Goal: Information Seeking & Learning: Check status

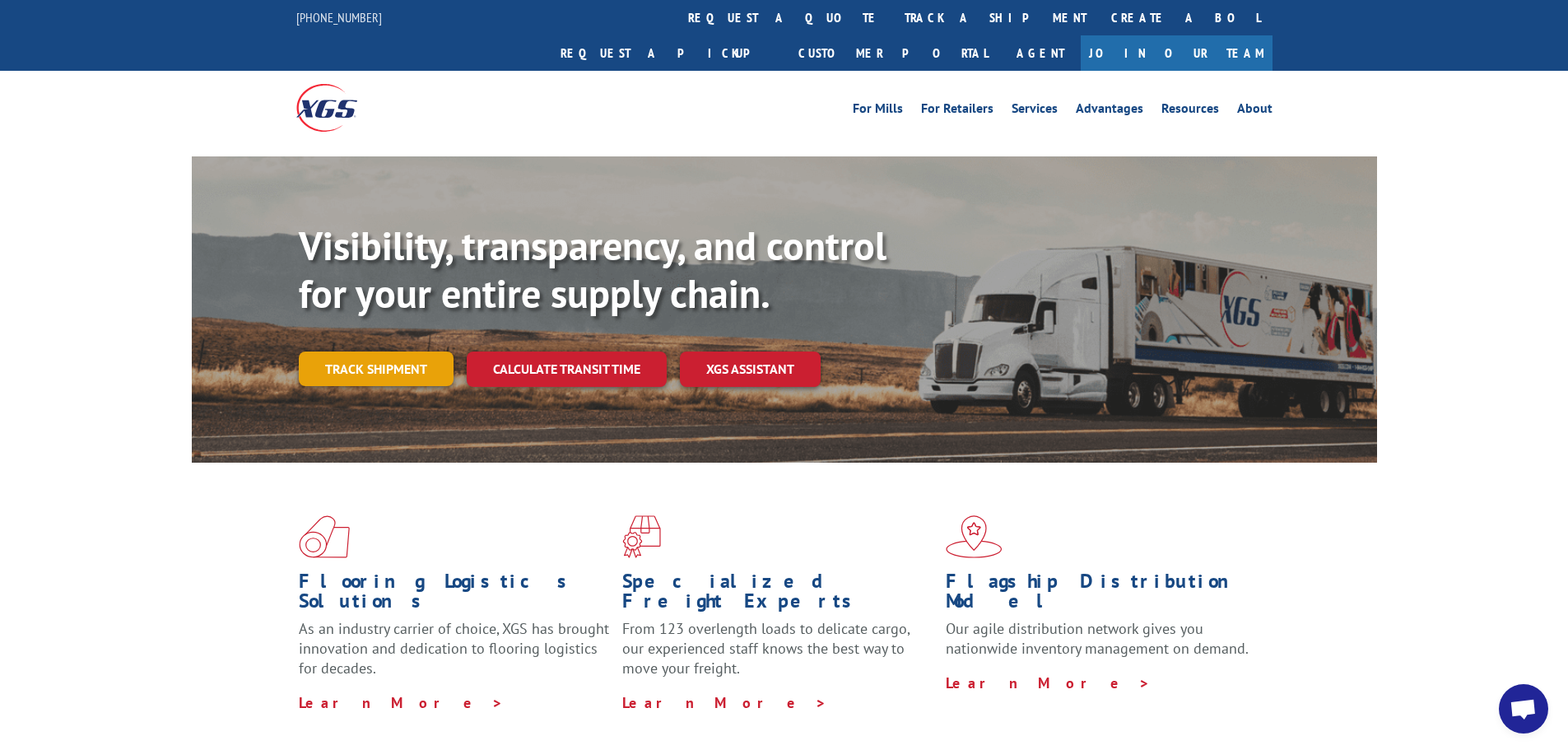
click at [381, 352] on link "Track shipment" at bounding box center [376, 368] width 154 height 34
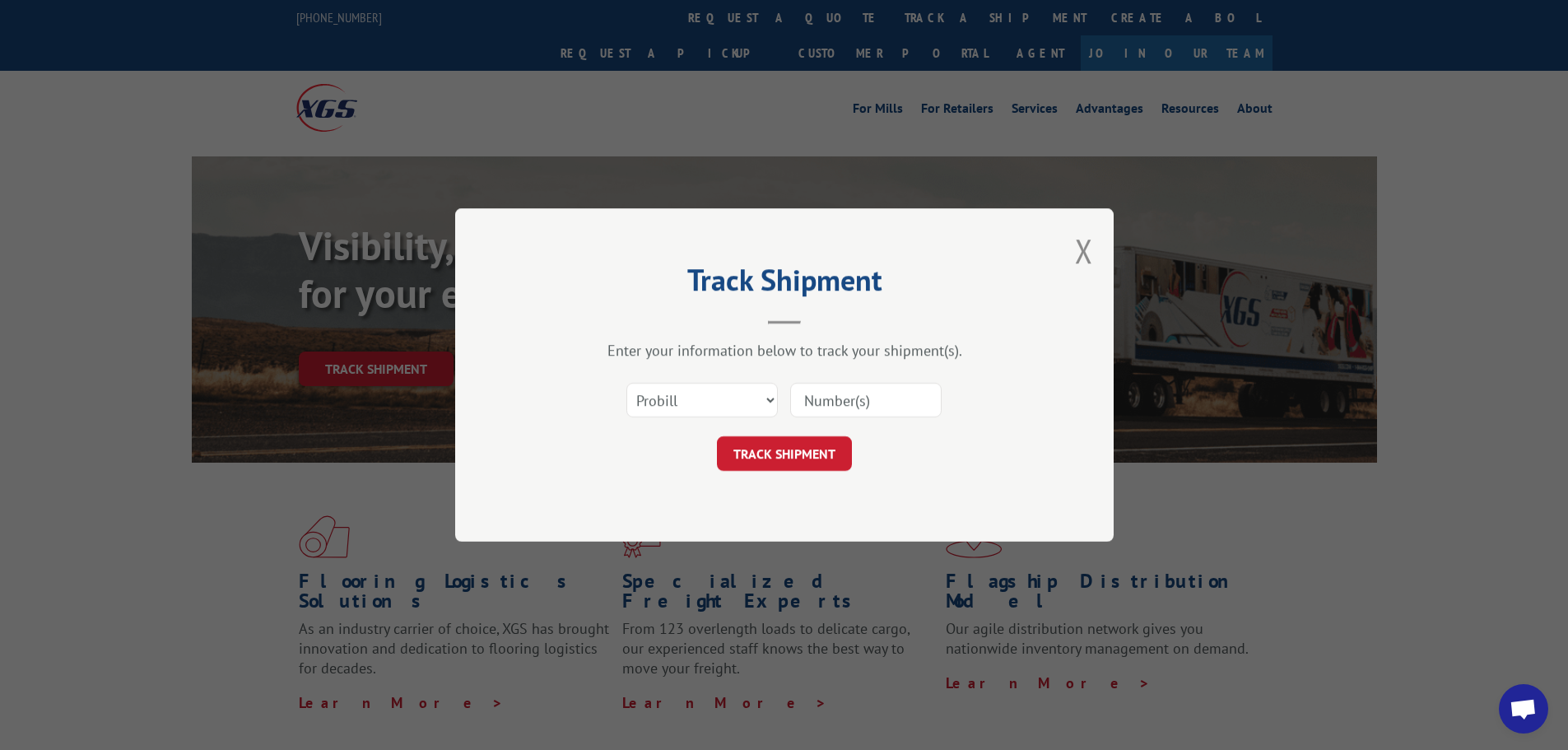
click at [870, 405] on input at bounding box center [866, 399] width 151 height 34
type input "16949597"
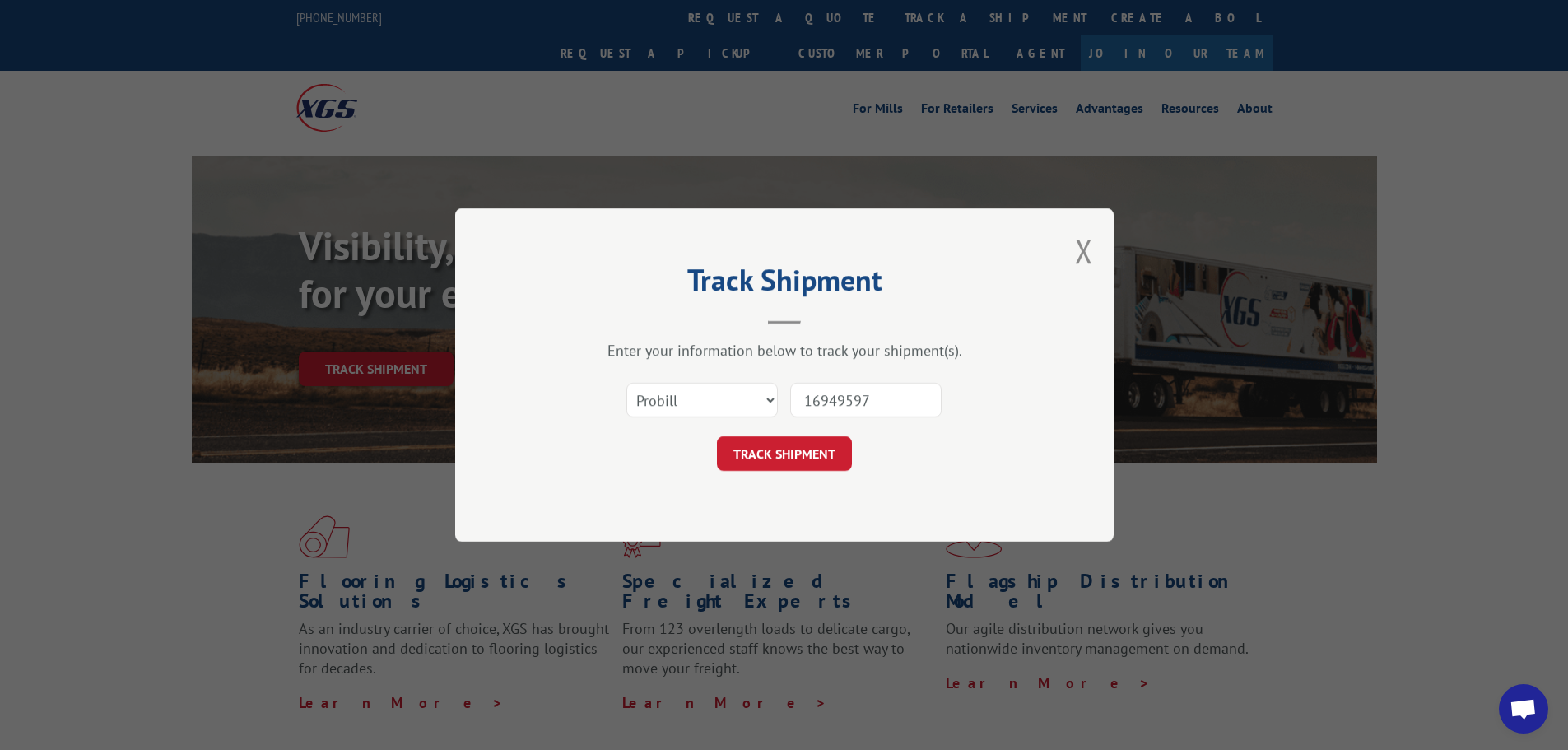
click button "TRACK SHIPMENT" at bounding box center [784, 453] width 135 height 34
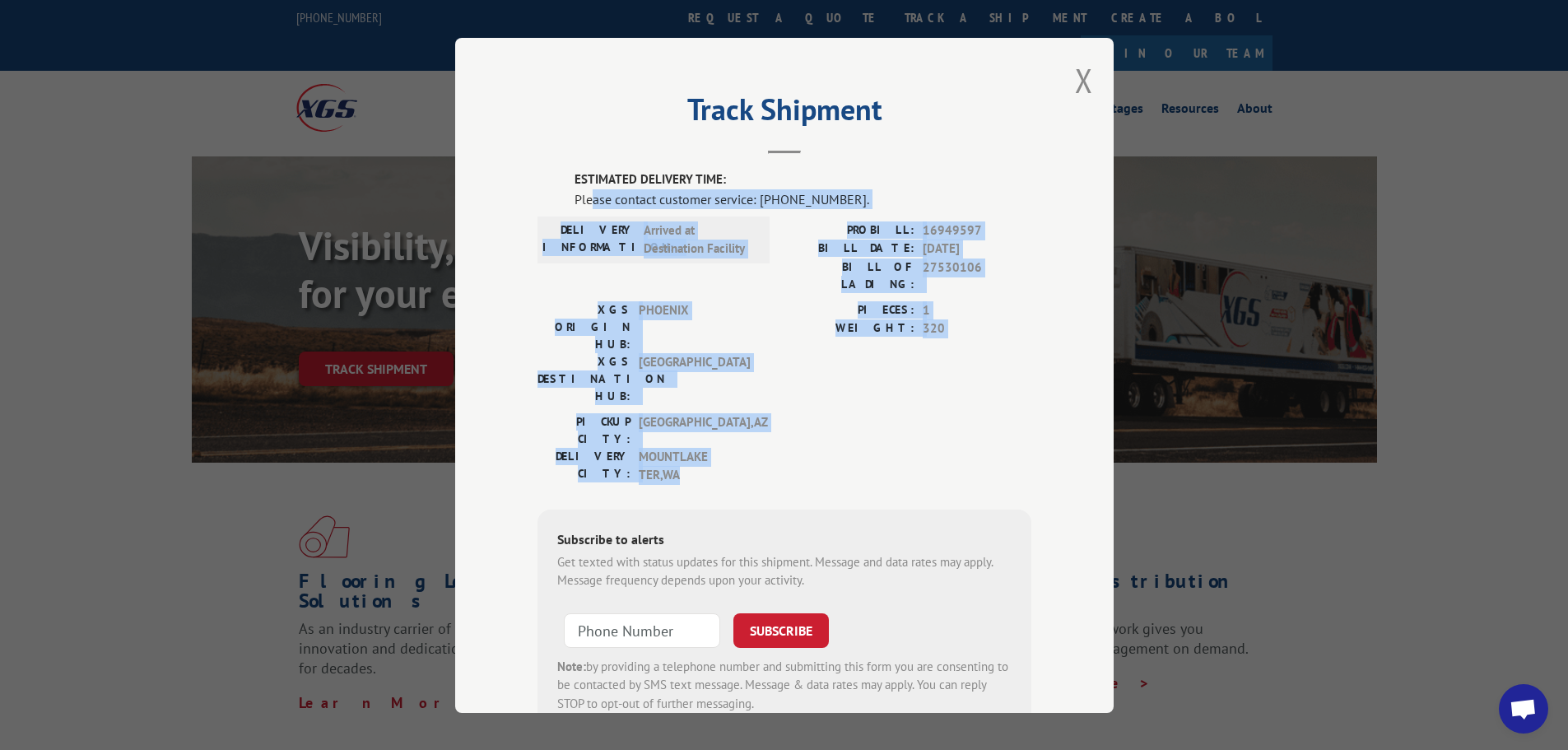
drag, startPoint x: 588, startPoint y: 203, endPoint x: 699, endPoint y: 398, distance: 224.4
click at [702, 398] on div "ESTIMATED DELIVERY TIME: Please contact customer service: [PHONE_NUMBER]. DELIV…" at bounding box center [784, 450] width 494 height 562
click at [699, 447] on span "MOUNTLAKE TER , [GEOGRAPHIC_DATA]" at bounding box center [695, 466] width 111 height 37
drag, startPoint x: 691, startPoint y: 397, endPoint x: 540, endPoint y: 188, distance: 257.8
click at [540, 188] on div "ESTIMATED DELIVERY TIME: Please contact customer service: [PHONE_NUMBER]. DELIV…" at bounding box center [784, 450] width 494 height 562
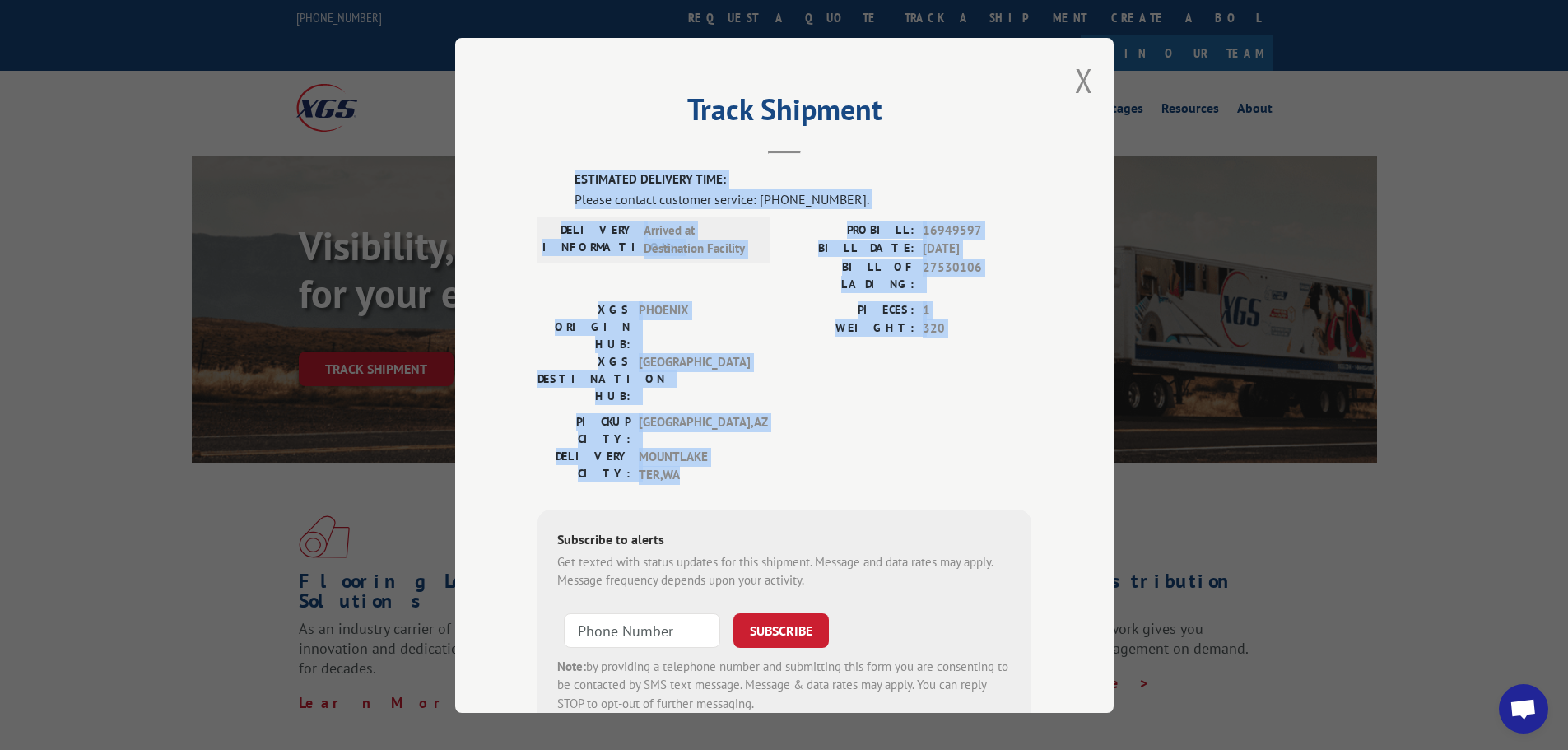
click at [541, 178] on div "ESTIMATED DELIVERY TIME: Please contact customer service: [PHONE_NUMBER]. DELIV…" at bounding box center [784, 450] width 494 height 562
click at [541, 175] on div "ESTIMATED DELIVERY TIME: Please contact customer service: [PHONE_NUMBER]. DELIV…" at bounding box center [784, 450] width 494 height 562
drag, startPoint x: 566, startPoint y: 177, endPoint x: 992, endPoint y: 400, distance: 480.8
click at [992, 400] on div "ESTIMATED DELIVERY TIME: Please contact customer service: [PHONE_NUMBER]. DELIV…" at bounding box center [784, 450] width 494 height 562
click at [992, 412] on div "[GEOGRAPHIC_DATA]: [GEOGRAPHIC_DATA] , [GEOGRAPHIC_DATA] DELIVERY CITY: [GEOGRA…" at bounding box center [784, 452] width 494 height 80
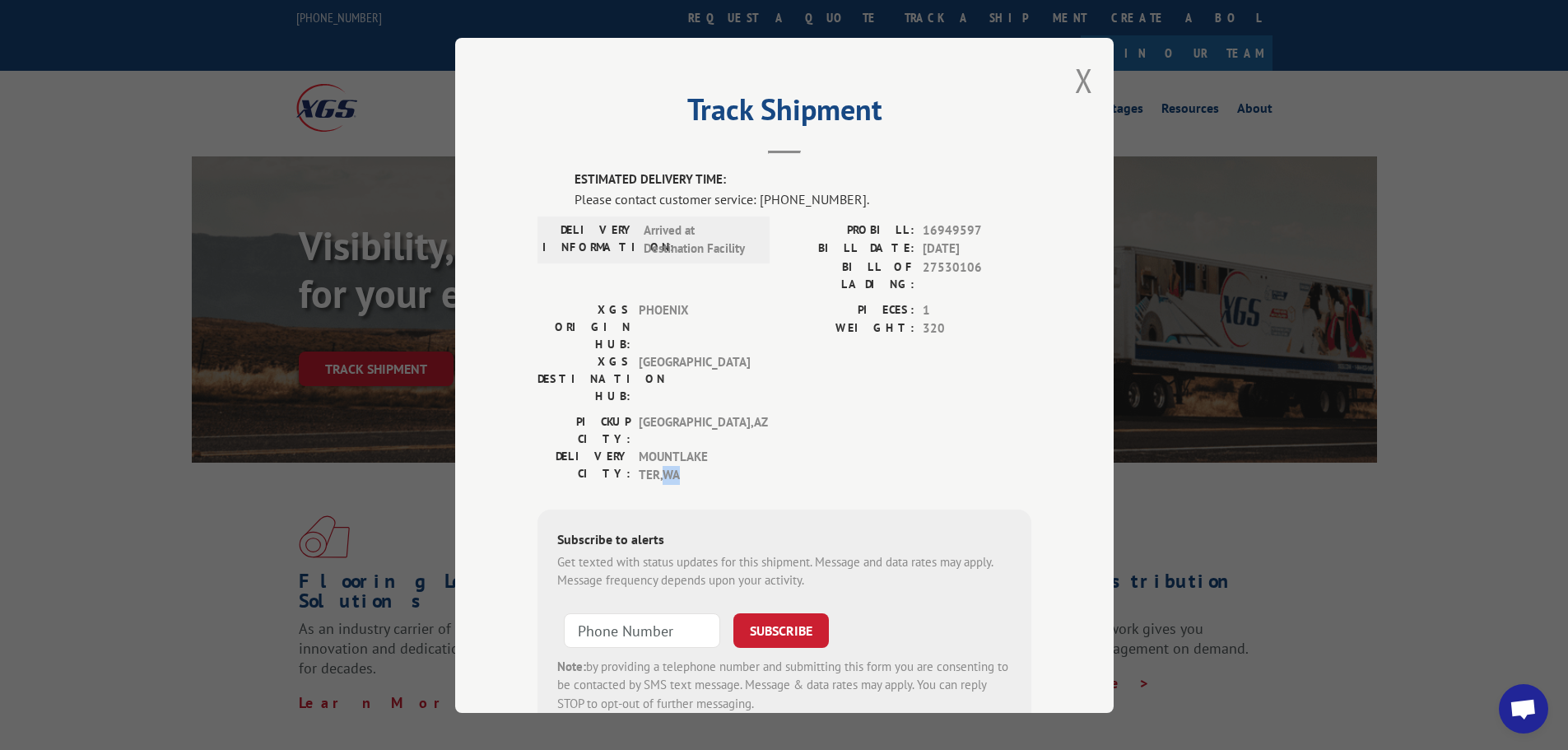
drag, startPoint x: 691, startPoint y: 397, endPoint x: 921, endPoint y: 376, distance: 231.0
click at [921, 412] on div "[GEOGRAPHIC_DATA]: [GEOGRAPHIC_DATA] , [GEOGRAPHIC_DATA] DELIVERY CITY: [GEOGRA…" at bounding box center [784, 452] width 494 height 80
click at [912, 412] on div "[GEOGRAPHIC_DATA]: [GEOGRAPHIC_DATA] , [GEOGRAPHIC_DATA] DELIVERY CITY: [GEOGRA…" at bounding box center [784, 452] width 494 height 80
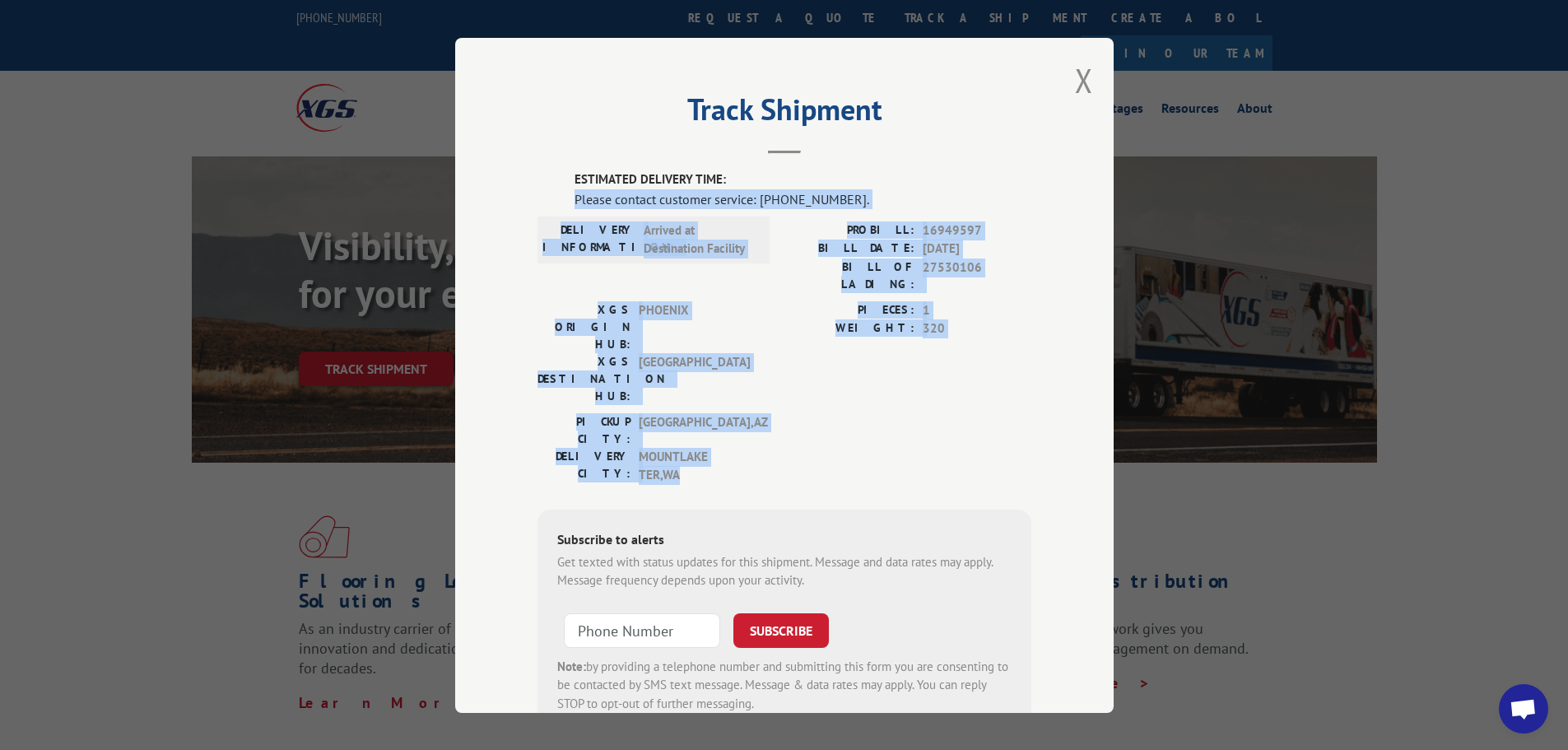
drag, startPoint x: 910, startPoint y: 389, endPoint x: 560, endPoint y: 150, distance: 423.8
click at [558, 167] on div "Track Shipment ESTIMATED DELIVERY TIME: Please contact customer service: [PHONE…" at bounding box center [784, 375] width 658 height 675
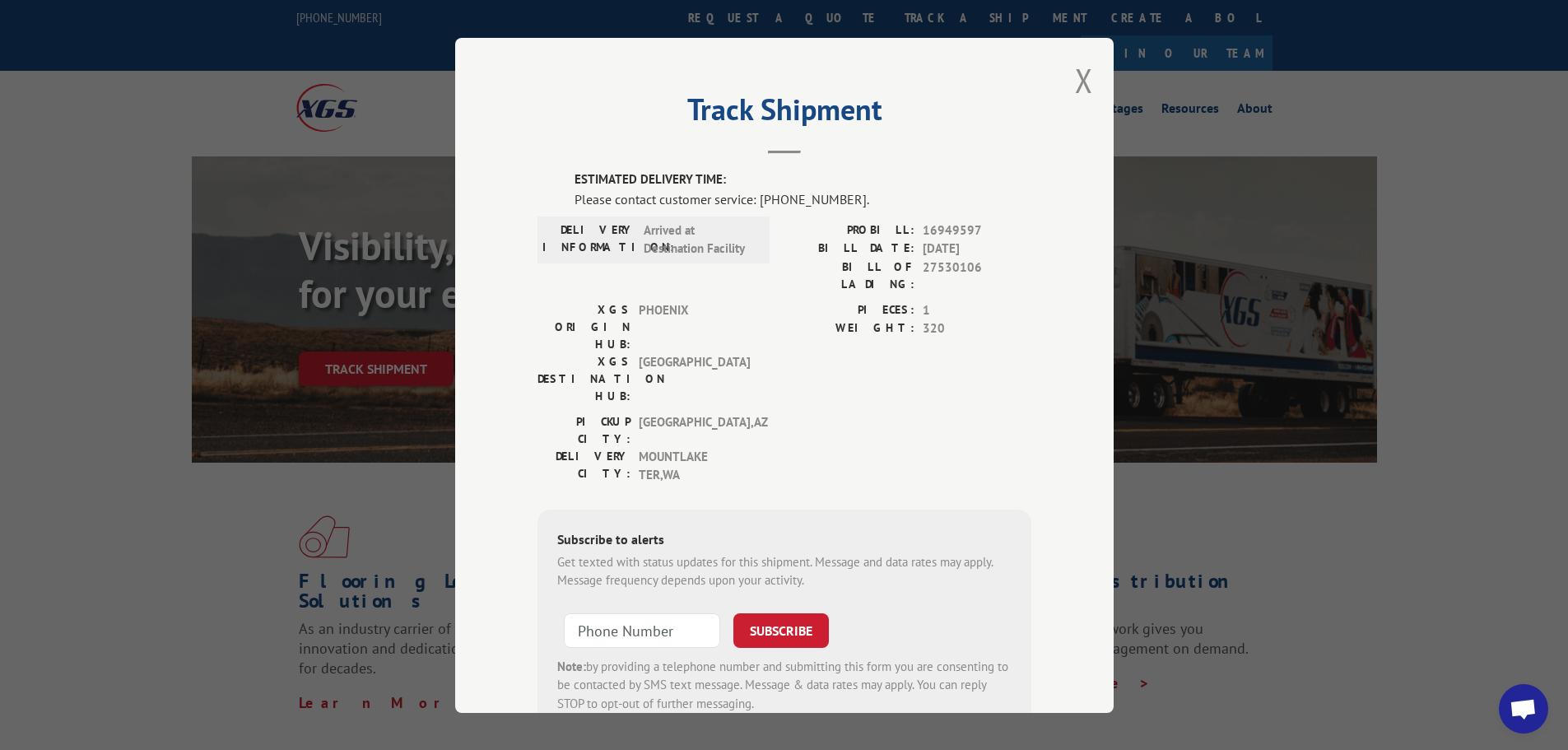
click at [560, 149] on header "Track Shipment" at bounding box center [784, 125] width 494 height 56
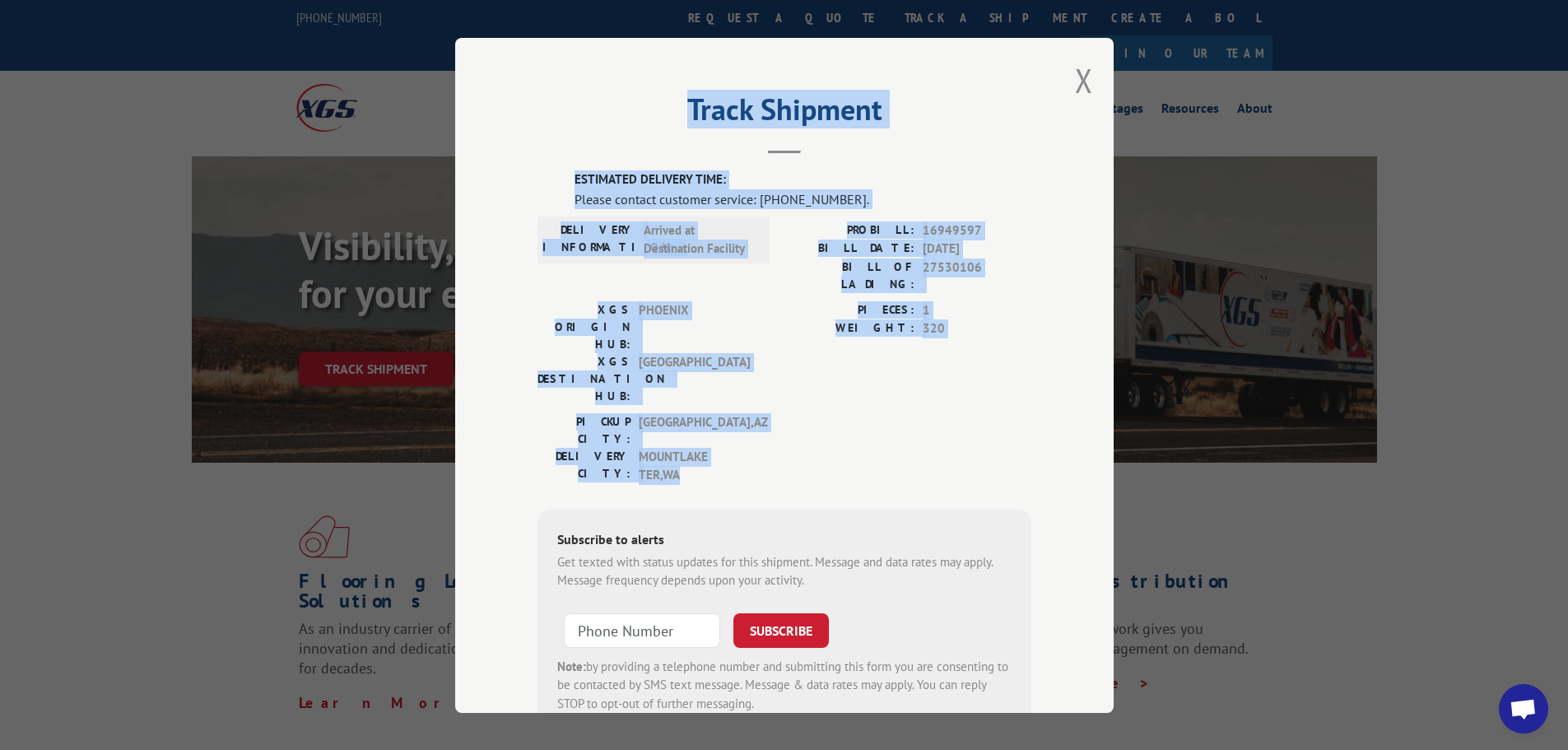
drag, startPoint x: 608, startPoint y: 115, endPoint x: 972, endPoint y: 384, distance: 452.6
click at [972, 384] on div "Track Shipment ESTIMATED DELIVERY TIME: Please contact customer service: [PHONE…" at bounding box center [784, 375] width 658 height 675
click at [951, 412] on div "[GEOGRAPHIC_DATA]: [GEOGRAPHIC_DATA] , [GEOGRAPHIC_DATA] DELIVERY CITY: [GEOGRA…" at bounding box center [784, 452] width 494 height 80
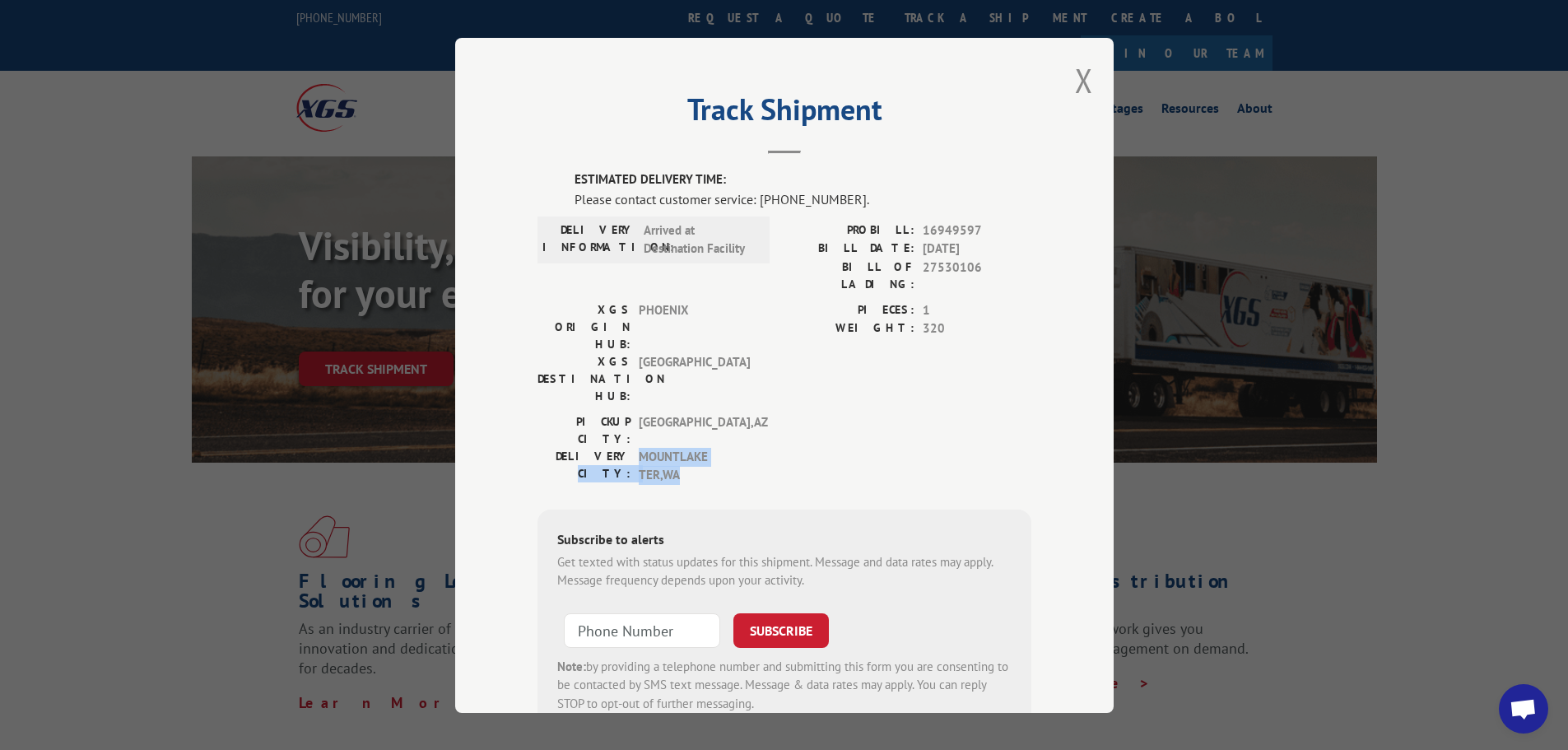
drag, startPoint x: 950, startPoint y: 395, endPoint x: 597, endPoint y: 398, distance: 353.0
click at [597, 412] on div "[GEOGRAPHIC_DATA]: [GEOGRAPHIC_DATA] , [GEOGRAPHIC_DATA] DELIVERY CITY: [GEOGRA…" at bounding box center [784, 452] width 494 height 80
click at [755, 282] on div "DELIVERY INFORMATION: Arrived at Destination Facility" at bounding box center [654, 261] width 233 height 80
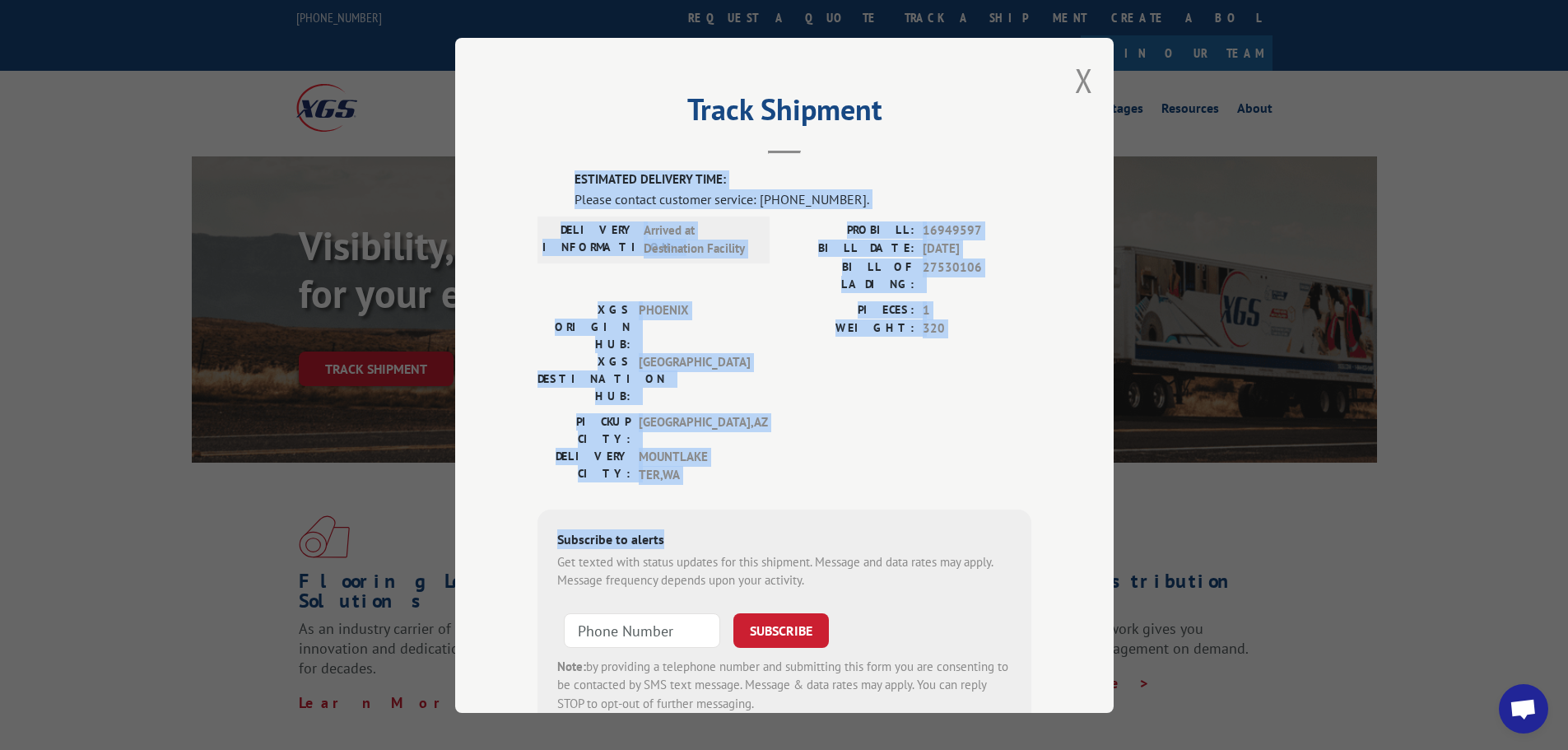
drag, startPoint x: 724, startPoint y: 412, endPoint x: 543, endPoint y: 178, distance: 295.8
click at [543, 178] on div "ESTIMATED DELIVERY TIME: Please contact customer service: [PHONE_NUMBER]. DELIV…" at bounding box center [784, 450] width 494 height 562
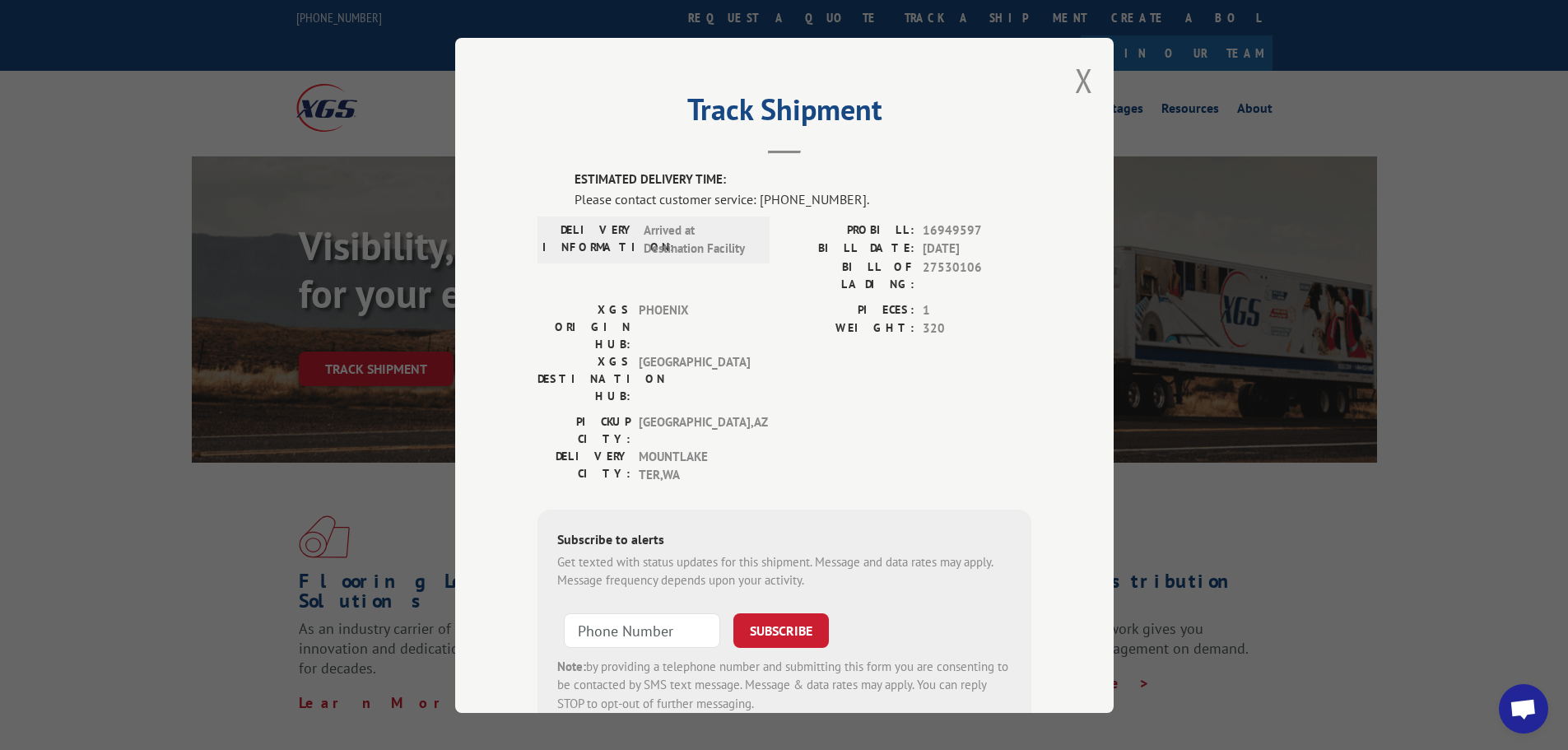
click at [552, 154] on header "Track Shipment" at bounding box center [784, 125] width 494 height 56
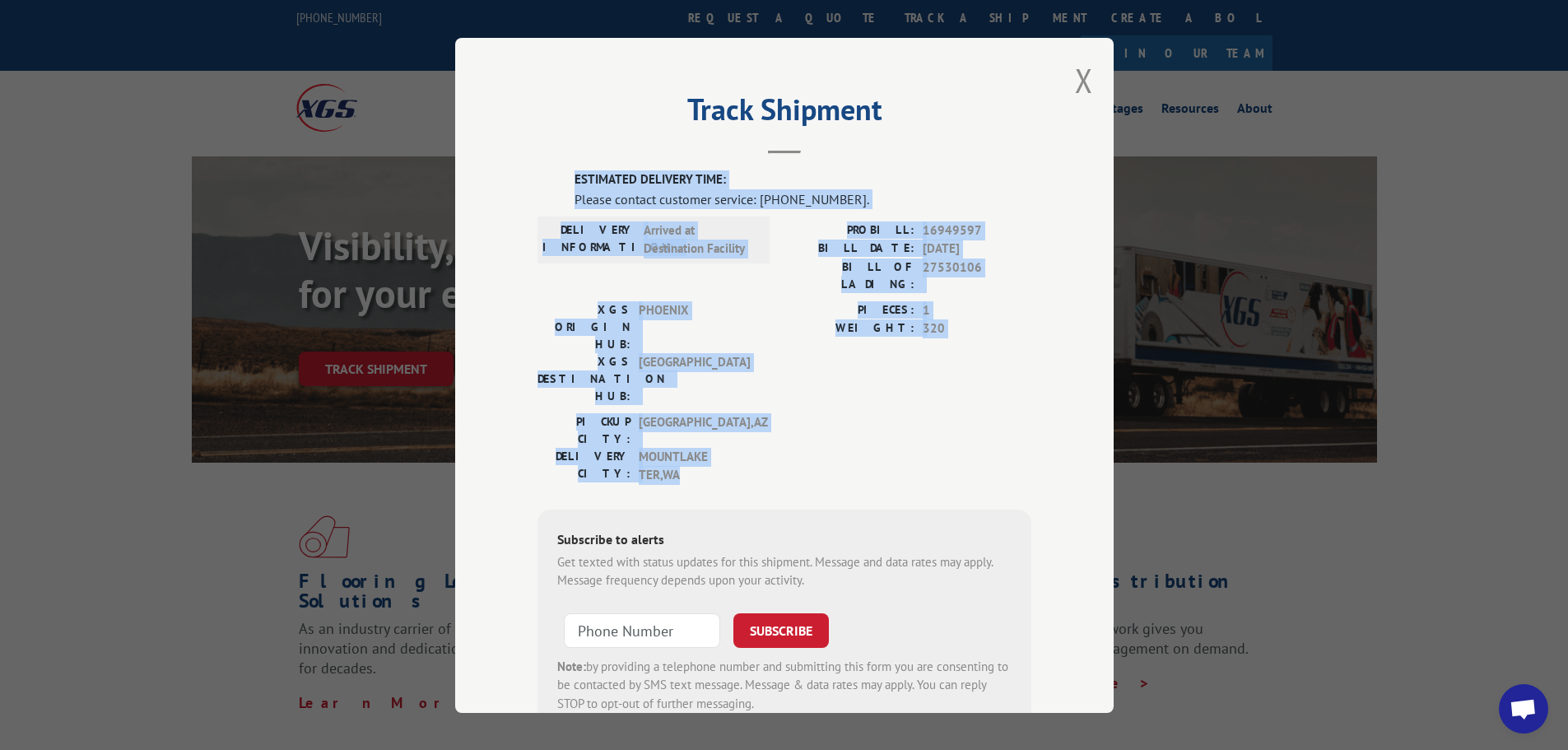
drag, startPoint x: 538, startPoint y: 186, endPoint x: 733, endPoint y: 390, distance: 282.2
click at [733, 390] on div "ESTIMATED DELIVERY TIME: Please contact customer service: [PHONE_NUMBER]. DELIV…" at bounding box center [784, 450] width 494 height 562
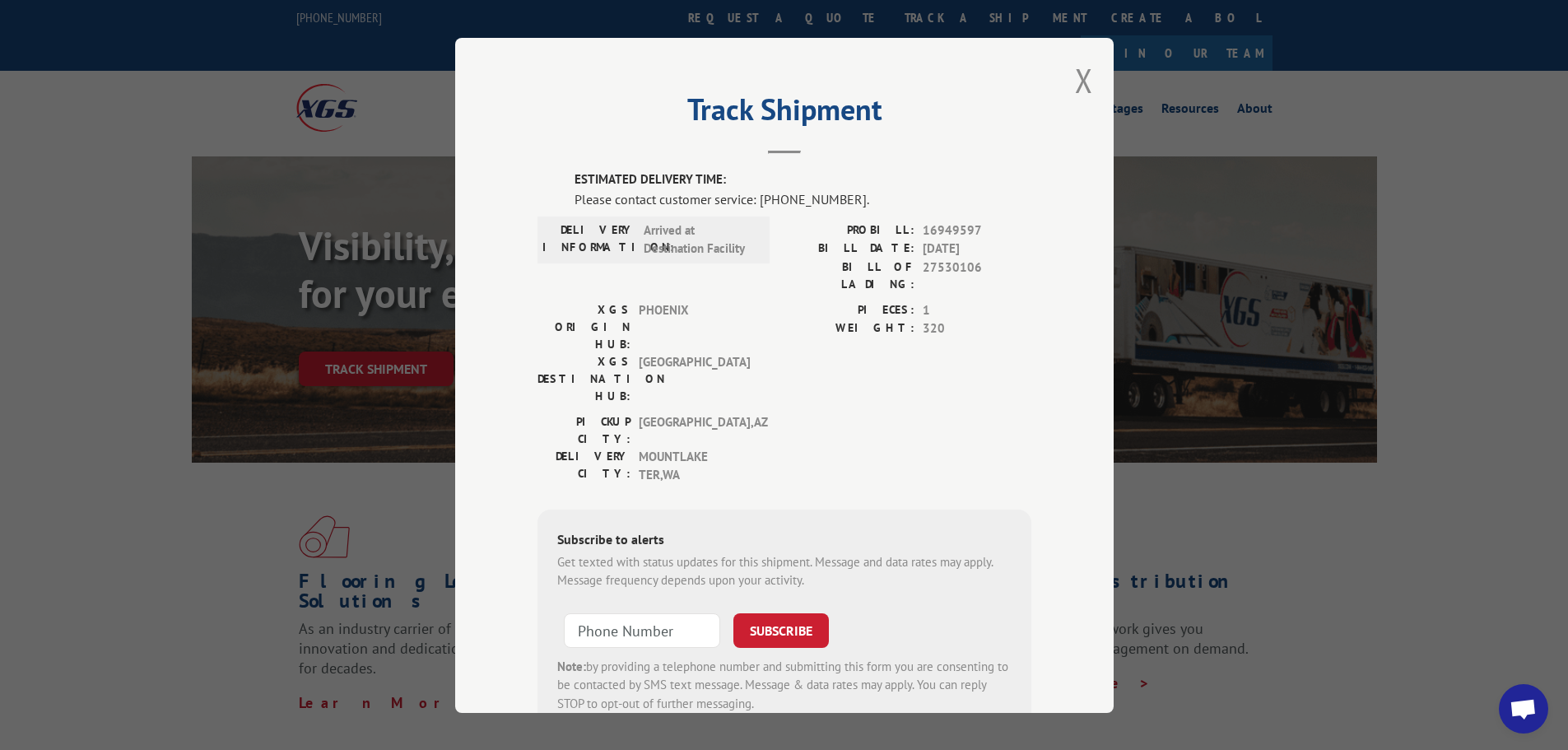
click at [678, 416] on div "ESTIMATED DELIVERY TIME: Please contact customer service: [PHONE_NUMBER]. DELIV…" at bounding box center [784, 450] width 494 height 562
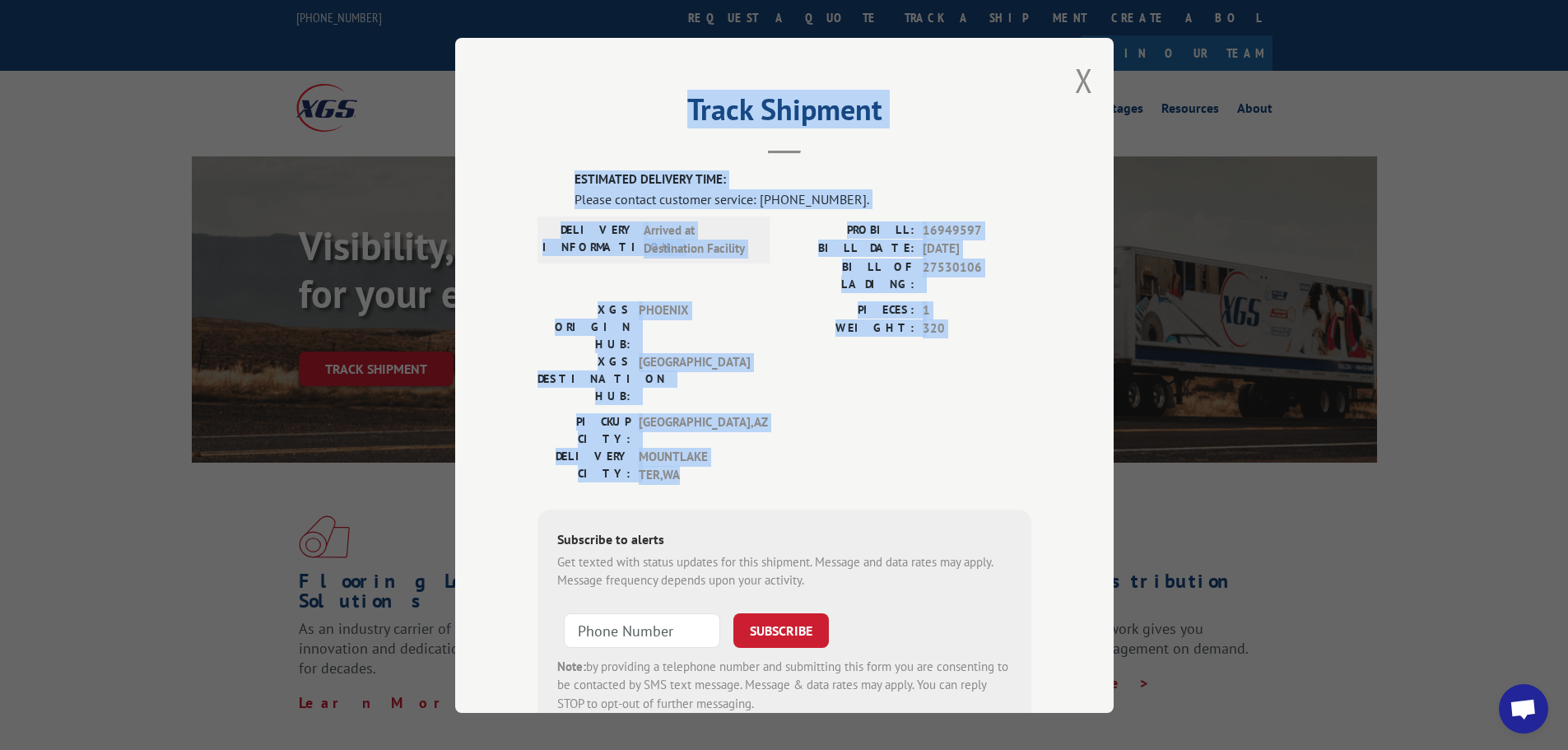
drag, startPoint x: 692, startPoint y: 401, endPoint x: 571, endPoint y: 118, distance: 307.8
click at [571, 118] on div "Track Shipment ESTIMATED DELIVERY TIME: Please contact customer service: [PHONE…" at bounding box center [784, 375] width 658 height 675
click at [565, 118] on h2 "Track Shipment" at bounding box center [784, 113] width 494 height 31
drag, startPoint x: 676, startPoint y: 107, endPoint x: 974, endPoint y: 396, distance: 415.1
click at [974, 396] on div "Track Shipment ESTIMATED DELIVERY TIME: Please contact customer service: [PHONE…" at bounding box center [784, 375] width 658 height 675
